Goal: Task Accomplishment & Management: Use online tool/utility

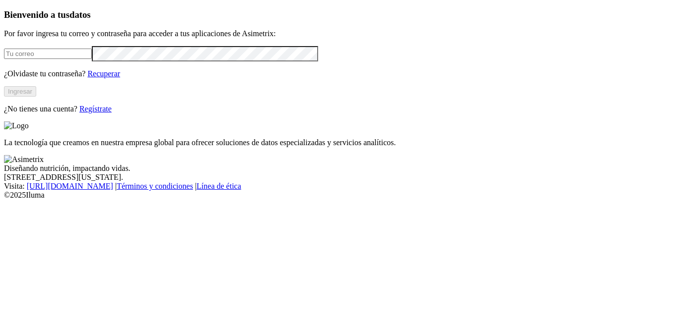
type input "[EMAIL_ADDRESS][PERSON_NAME][DOMAIN_NAME]"
click at [36, 97] on button "Ingresar" at bounding box center [20, 91] width 32 height 10
type input "[EMAIL_ADDRESS][PERSON_NAME][DOMAIN_NAME]"
click at [36, 97] on button "Ingresar" at bounding box center [20, 91] width 32 height 10
